Goal: Share content: Share content

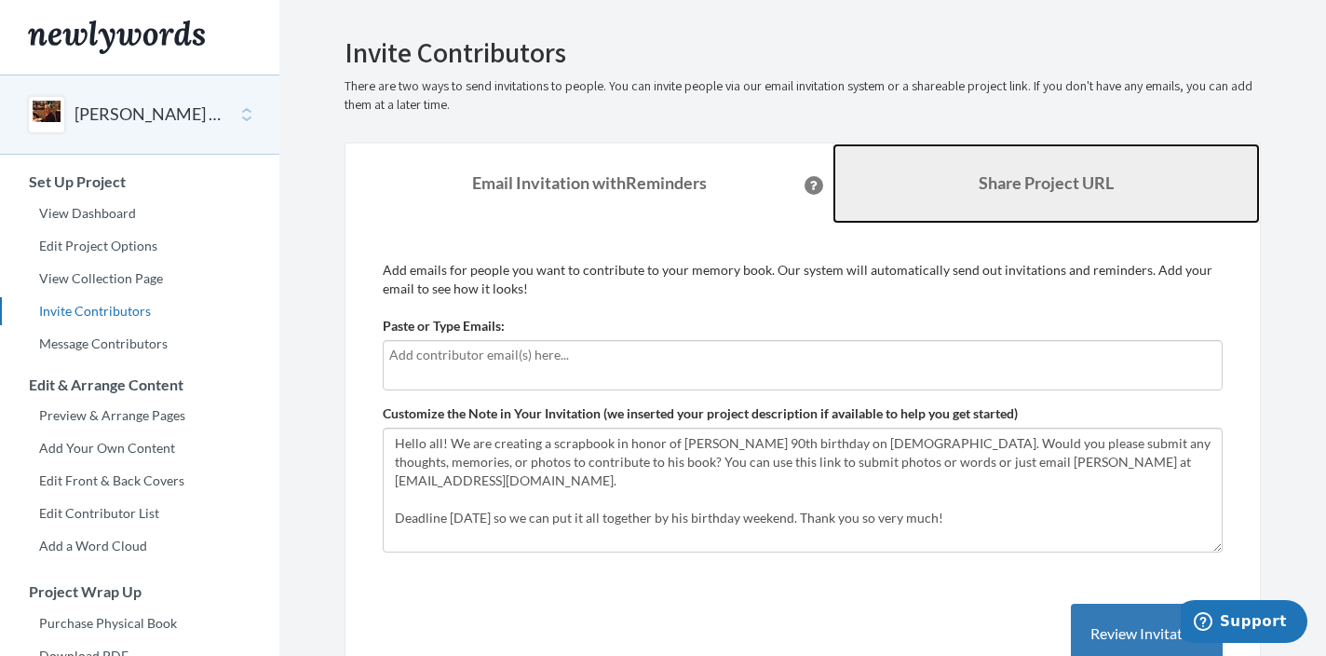
click at [1004, 179] on b "Share Project URL" at bounding box center [1046, 182] width 135 height 20
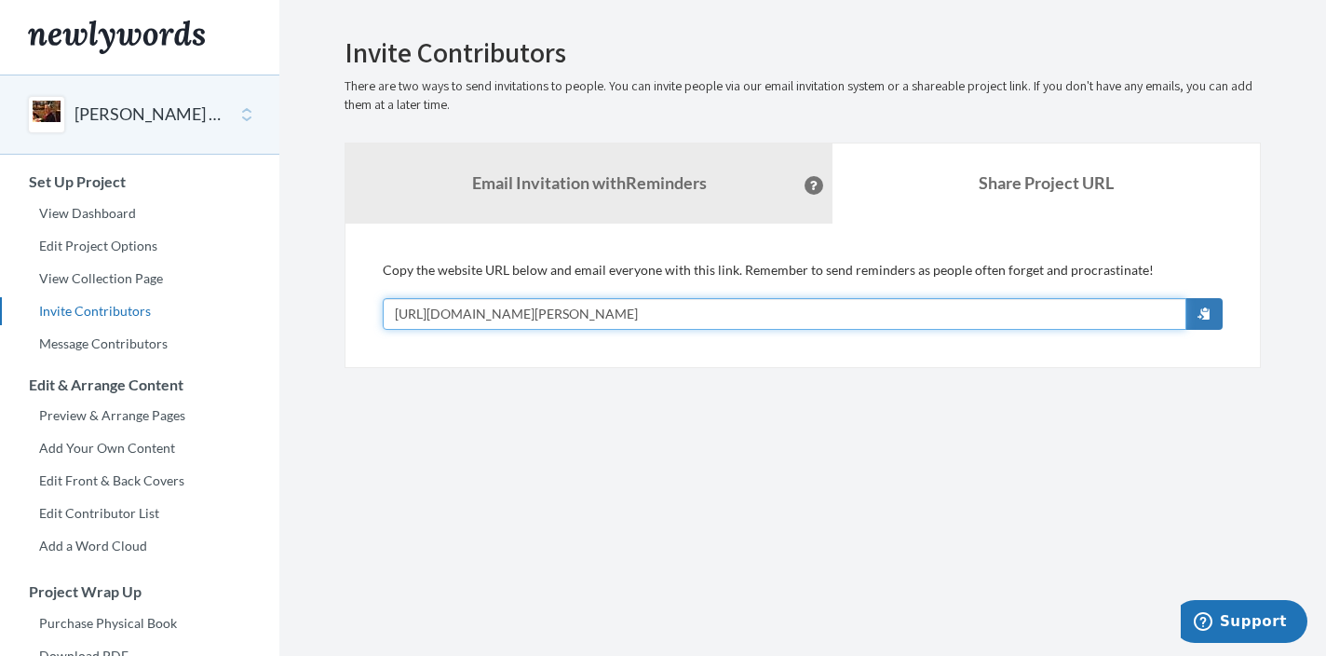
click at [747, 311] on input "[URL][DOMAIN_NAME][PERSON_NAME]" at bounding box center [785, 314] width 804 height 32
click at [739, 316] on input "[URL][DOMAIN_NAME][PERSON_NAME]" at bounding box center [785, 314] width 804 height 32
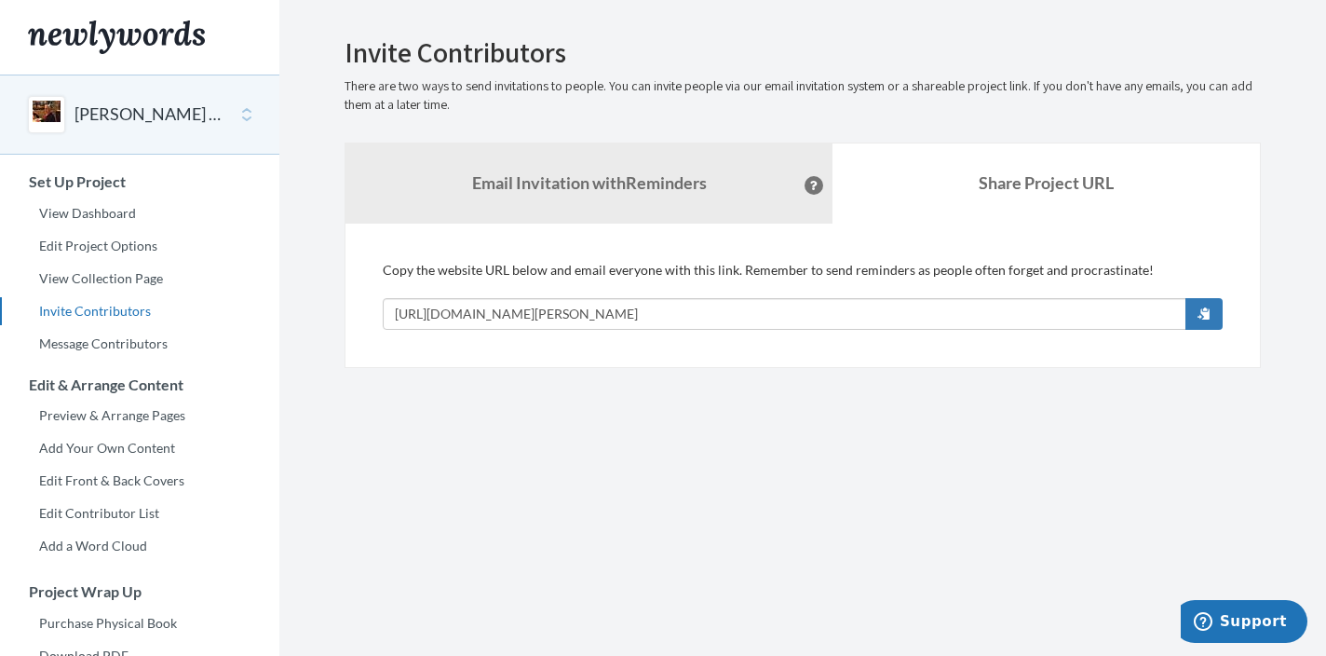
click at [586, 412] on section "Emails have been sent! Invite Contributors There are two ways to send invitatio…" at bounding box center [802, 463] width 1047 height 926
click at [112, 241] on link "Edit Project Options" at bounding box center [139, 246] width 279 height 28
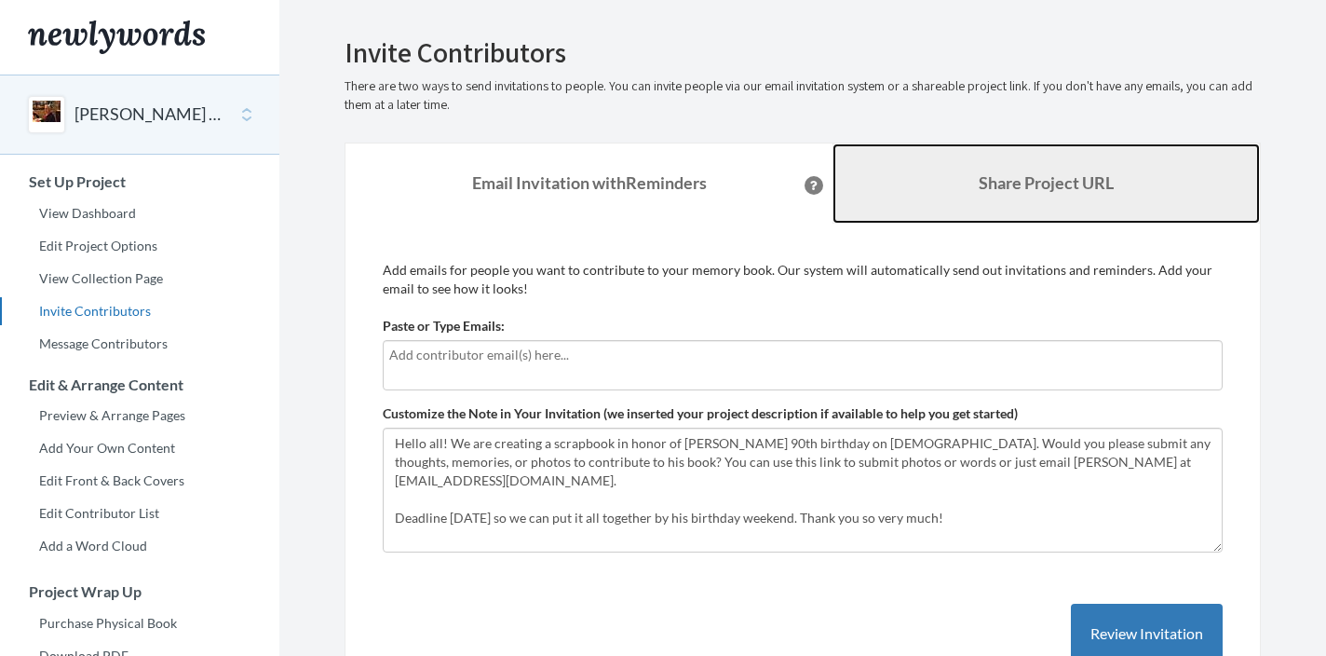
click at [1009, 177] on b "Share Project URL" at bounding box center [1046, 182] width 135 height 20
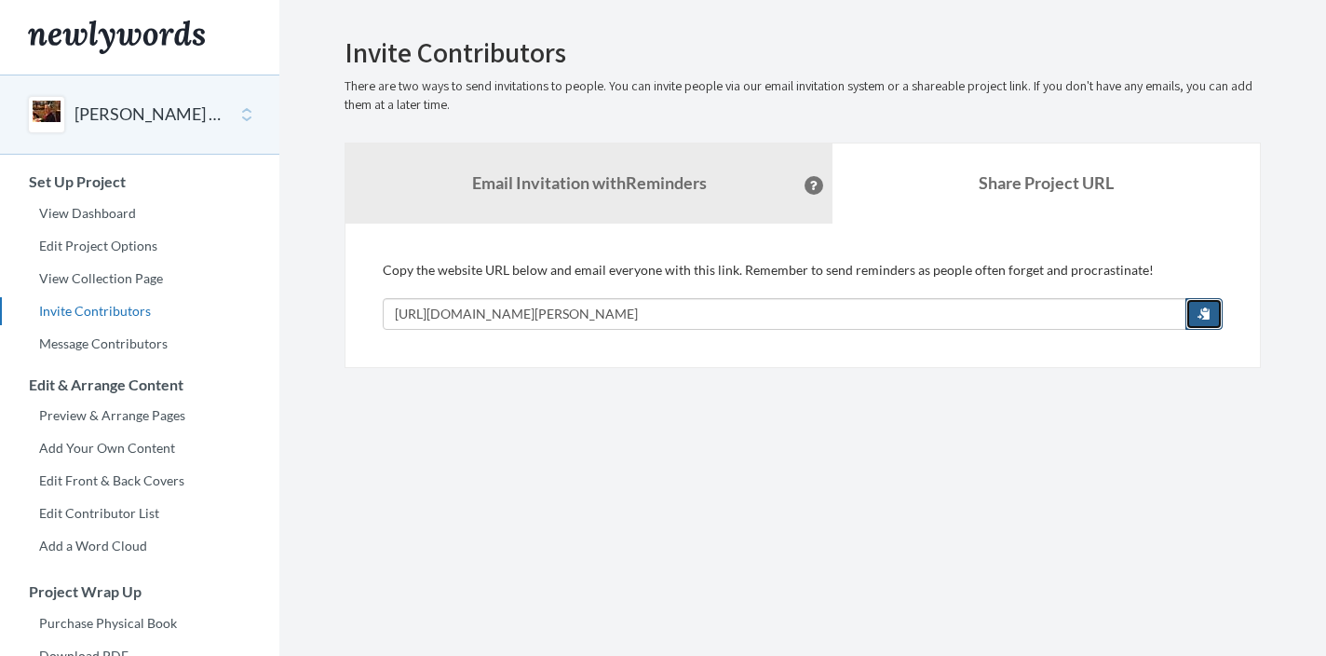
click at [1208, 309] on span "button" at bounding box center [1204, 312] width 13 height 13
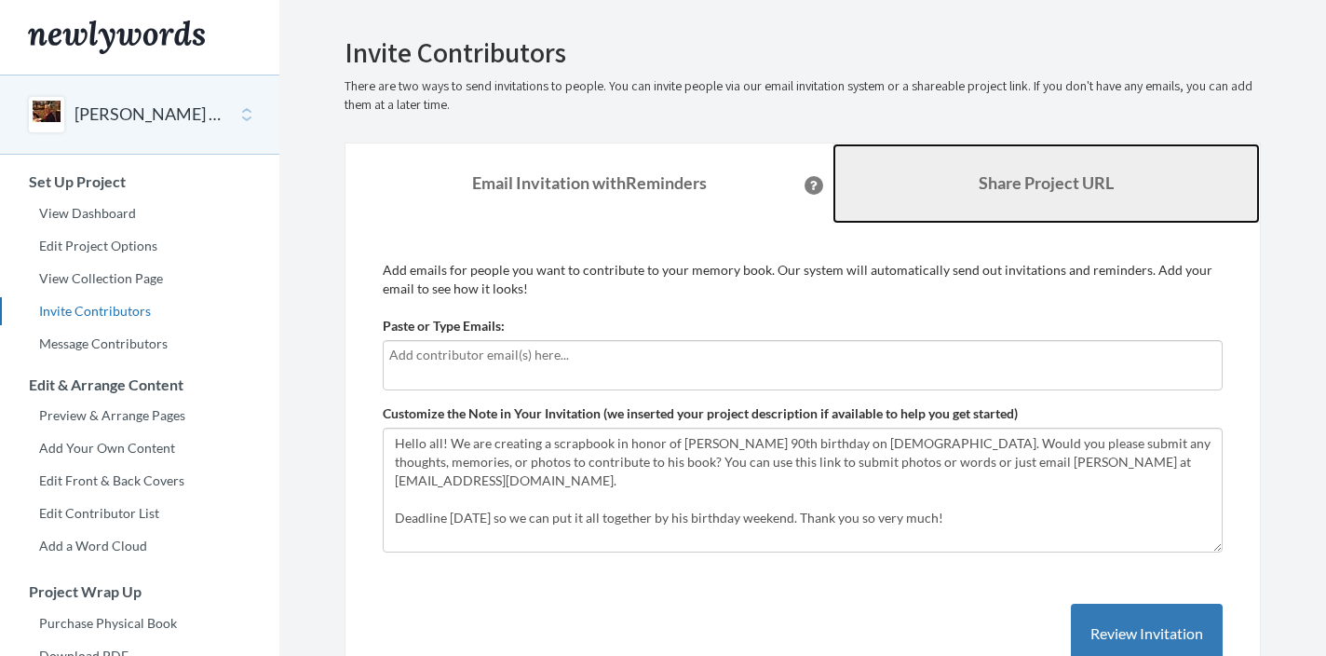
click at [1052, 184] on b "Share Project URL" at bounding box center [1046, 182] width 135 height 20
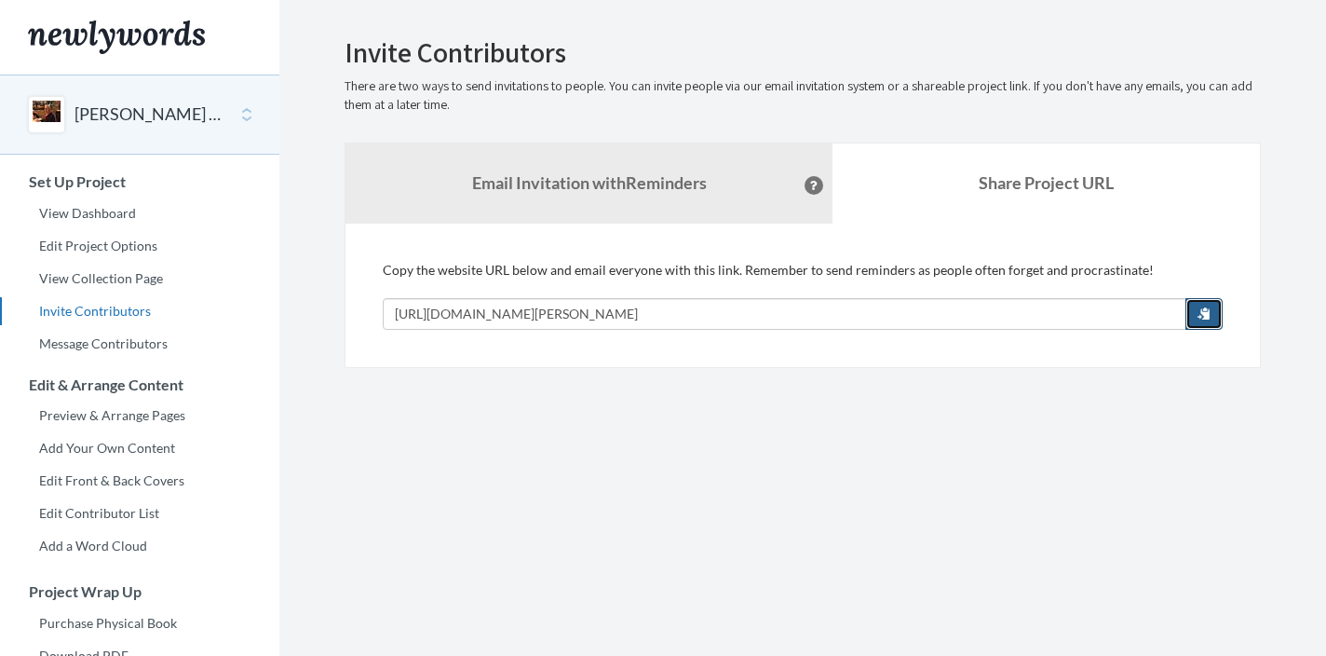
click at [1204, 312] on span "button" at bounding box center [1204, 312] width 13 height 13
